Goal: Information Seeking & Learning: Learn about a topic

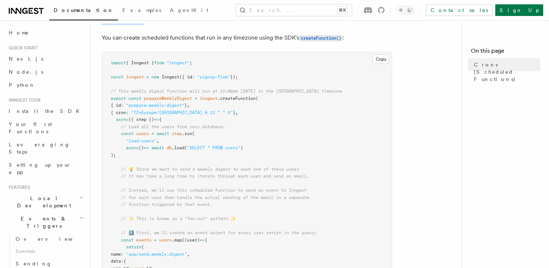
scroll to position [89, 0]
click at [414, 7] on button "Toggle dark mode" at bounding box center [404, 10] width 17 height 9
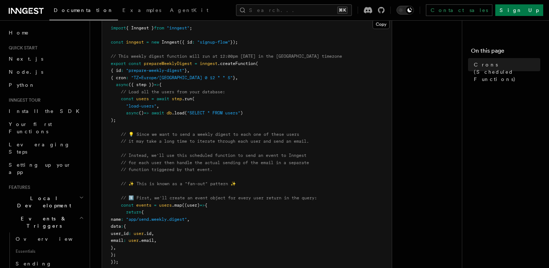
scroll to position [122, 0]
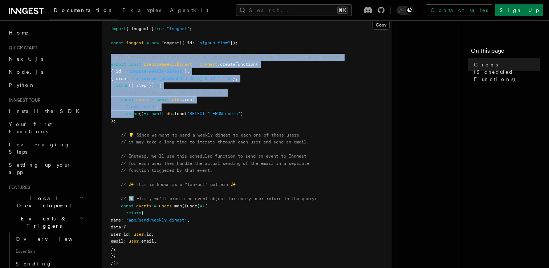
drag, startPoint x: 111, startPoint y: 56, endPoint x: 134, endPoint y: 117, distance: 65.1
click at [134, 117] on pre "import { Inngest } from "inngest" ; const inngest = new Inngest ({ id : "signup…" at bounding box center [247, 241] width 290 height 447
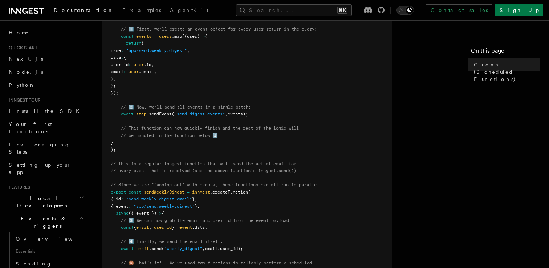
scroll to position [326, 0]
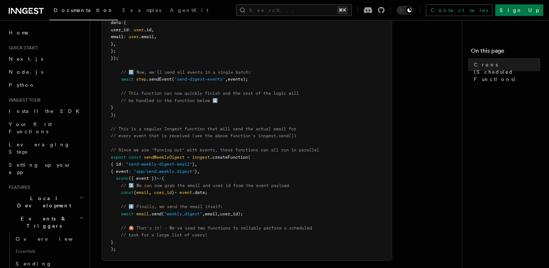
click at [134, 110] on pre "import { Inngest } from "inngest" ; const inngest = new Inngest ({ id : "signup…" at bounding box center [247, 37] width 290 height 447
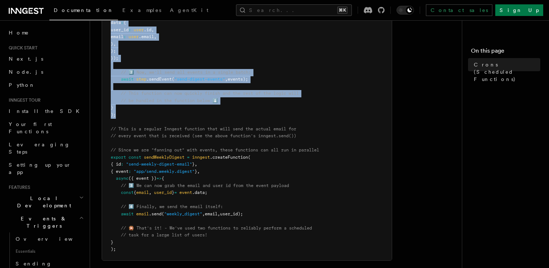
click at [143, 117] on pre "import { Inngest } from "inngest" ; const inngest = new Inngest ({ id : "signup…" at bounding box center [247, 37] width 290 height 447
copy code "// Lore ipsumd sitame consecte adip eli se 58:39do ei Tempor in utl Etdol magna…"
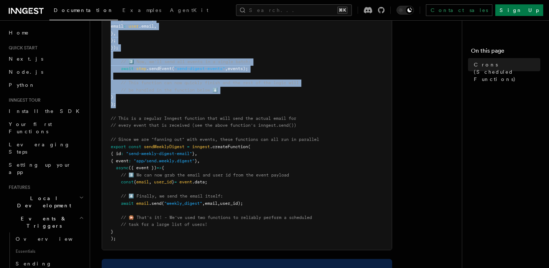
scroll to position [342, 0]
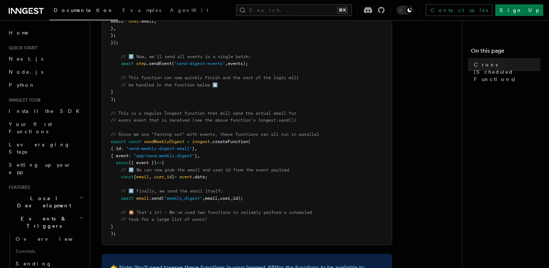
click at [159, 89] on pre "import { Inngest } from "inngest" ; const inngest = new Inngest ({ id : "signup…" at bounding box center [247, 21] width 290 height 447
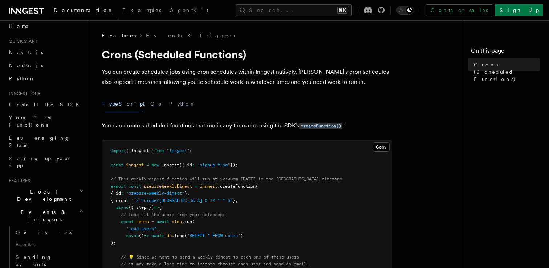
scroll to position [0, 0]
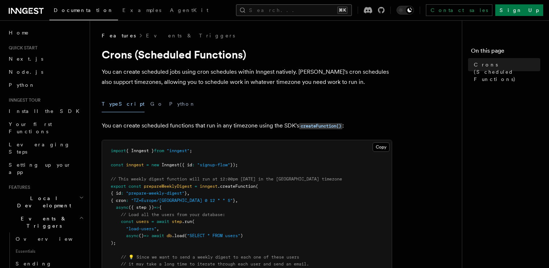
click at [286, 9] on button "Search... ⌘K" at bounding box center [294, 10] width 116 height 12
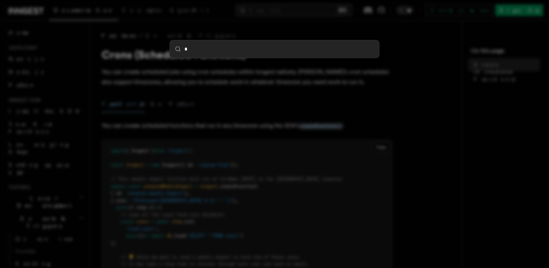
type input "**"
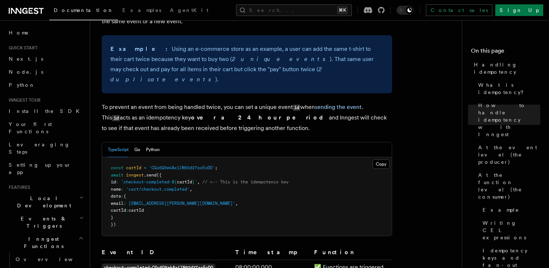
scroll to position [312, 0]
